Goal: Use online tool/utility: Utilize a website feature to perform a specific function

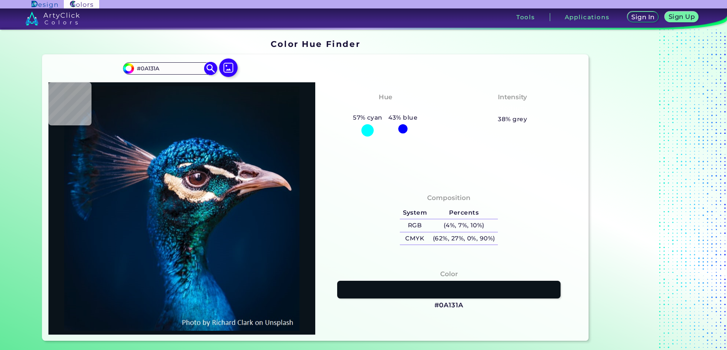
click at [181, 70] on input "#0A131A" at bounding box center [170, 68] width 72 height 10
drag, startPoint x: 181, startPoint y: 69, endPoint x: 43, endPoint y: 78, distance: 138.4
click at [43, 78] on div "#0a131a #0A131A Acadia ◉ Acid Green ◉ Aero Blue ◉ Alabaster ◉ Albescent White ◉…" at bounding box center [315, 198] width 546 height 286
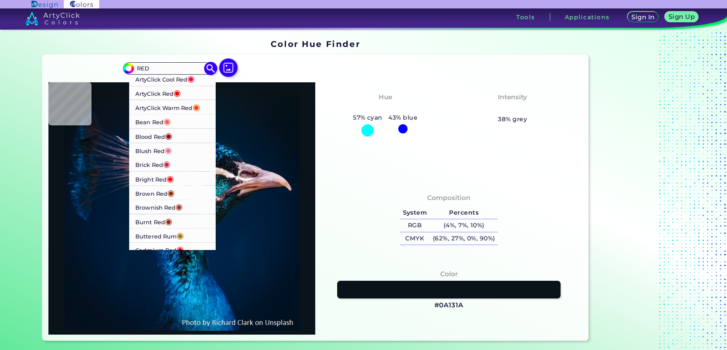
type input "RED"
click at [179, 82] on p "ArtyClick Cool Red ◉" at bounding box center [165, 79] width 60 height 14
type input "#ff003f"
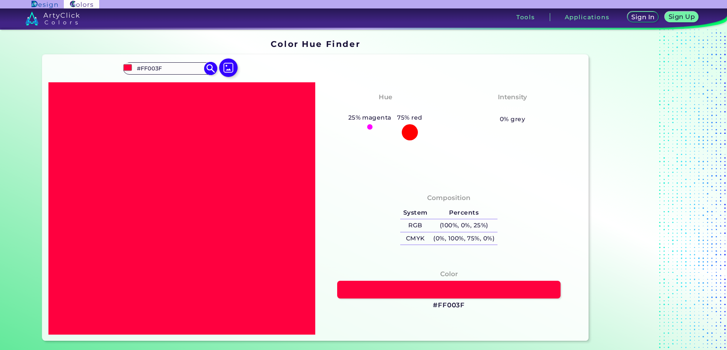
drag, startPoint x: 175, startPoint y: 67, endPoint x: 154, endPoint y: 67, distance: 20.8
click at [154, 67] on input "#FF003F" at bounding box center [170, 68] width 72 height 10
drag, startPoint x: 168, startPoint y: 67, endPoint x: 104, endPoint y: 73, distance: 64.4
click at [104, 73] on div "#ff003f #FF00RE Acadia ◉ Acid Green ◉ Aero Blue ◉ Alabaster ◉ Albescent White ◉…" at bounding box center [315, 198] width 546 height 286
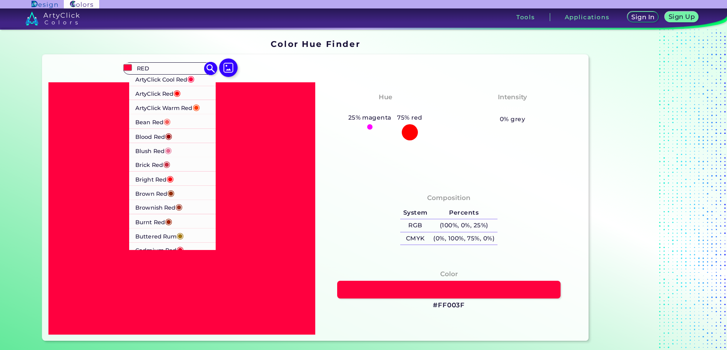
type input "RED"
click at [157, 92] on p "ArtyClick Red ◉" at bounding box center [157, 93] width 45 height 14
type input "#ff0000"
type input "#FF0000"
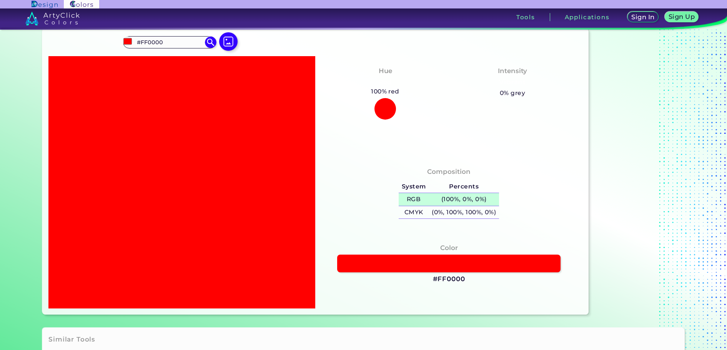
scroll to position [38, 0]
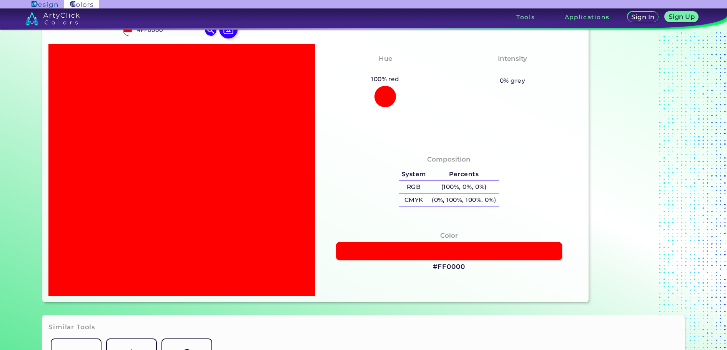
click at [446, 249] on link at bounding box center [449, 251] width 226 height 18
